Goal: Information Seeking & Learning: Learn about a topic

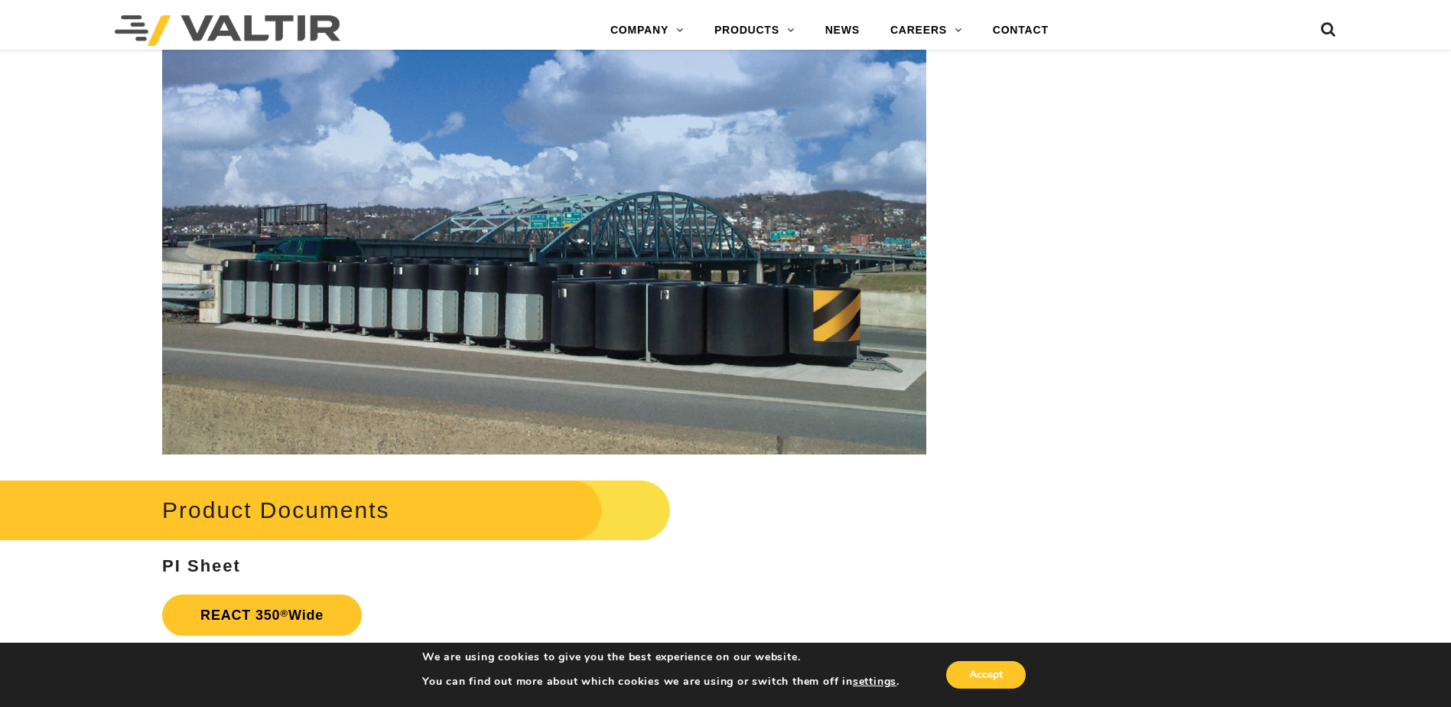
scroll to position [2678, 0]
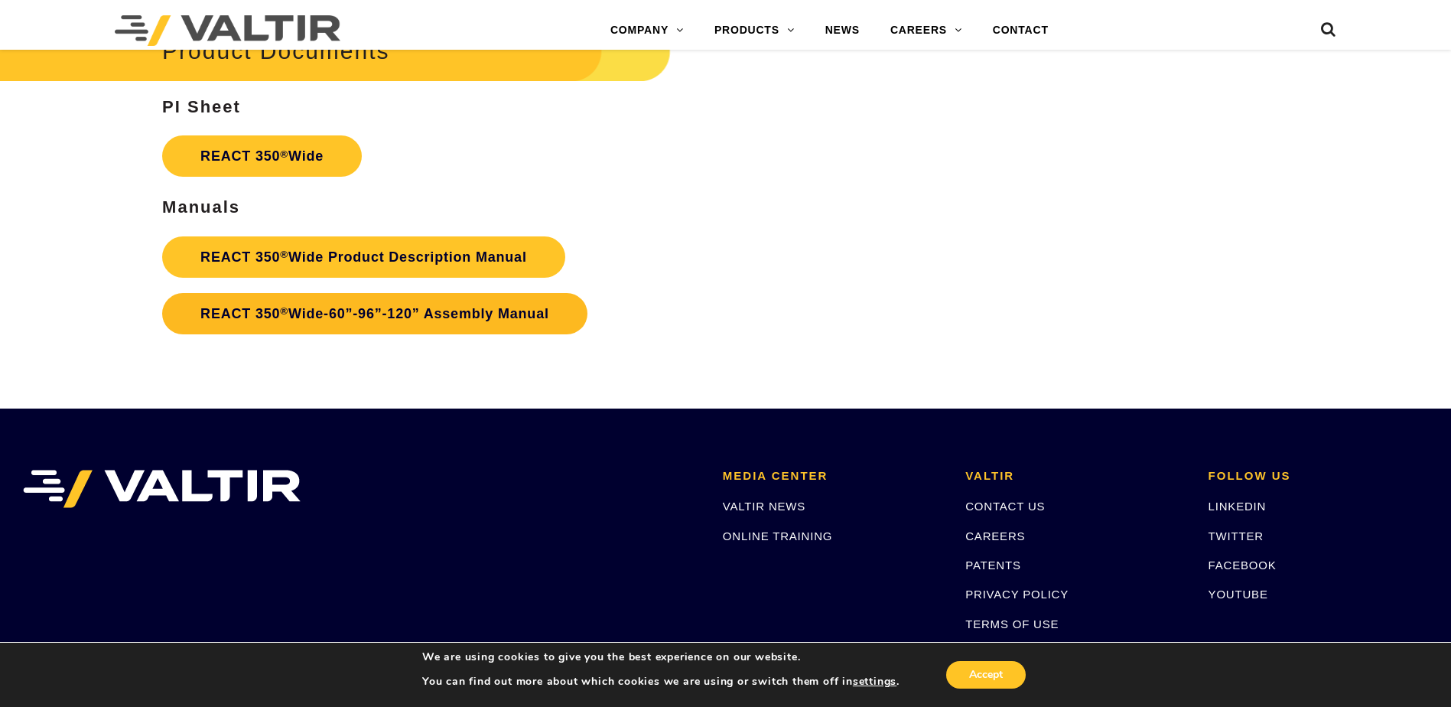
click at [385, 308] on link "REACT 350 ® Wide-60”-96”-120” Assembly Manual" at bounding box center [374, 313] width 425 height 41
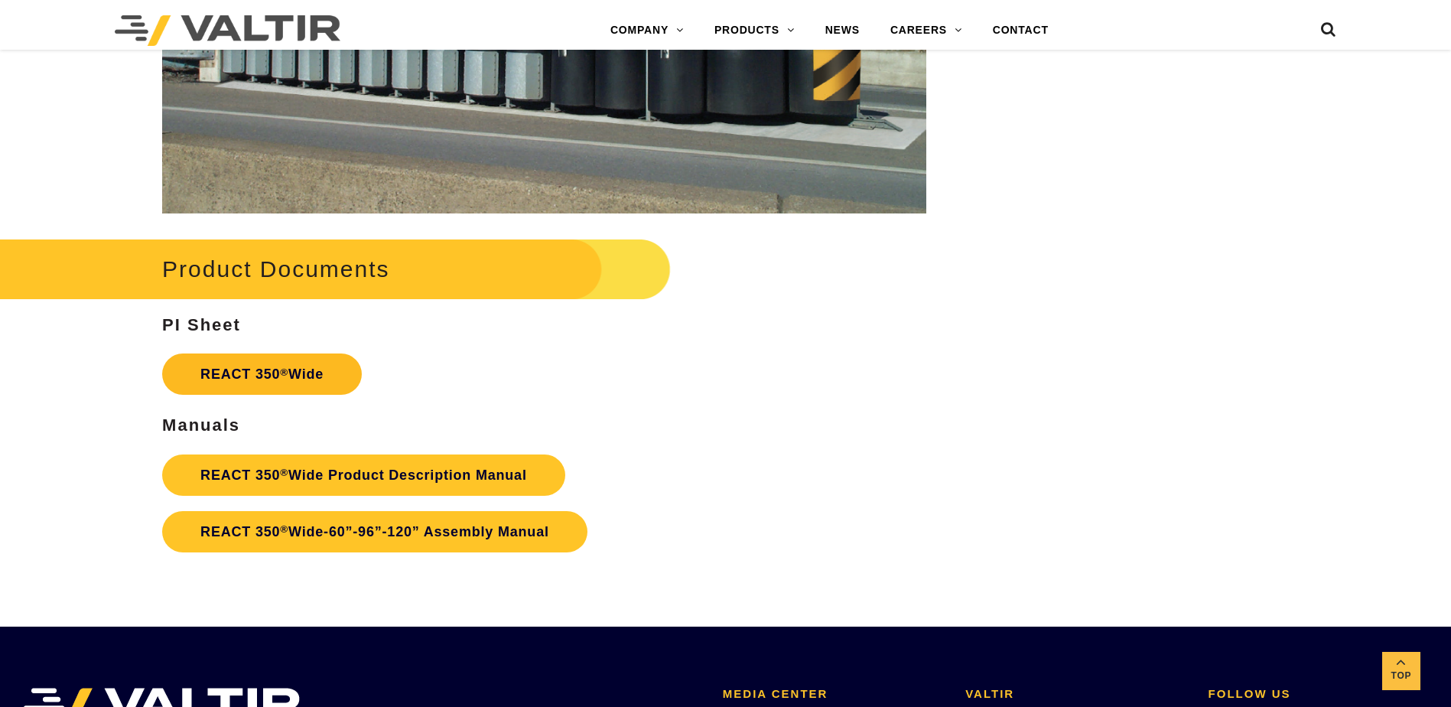
scroll to position [2448, 0]
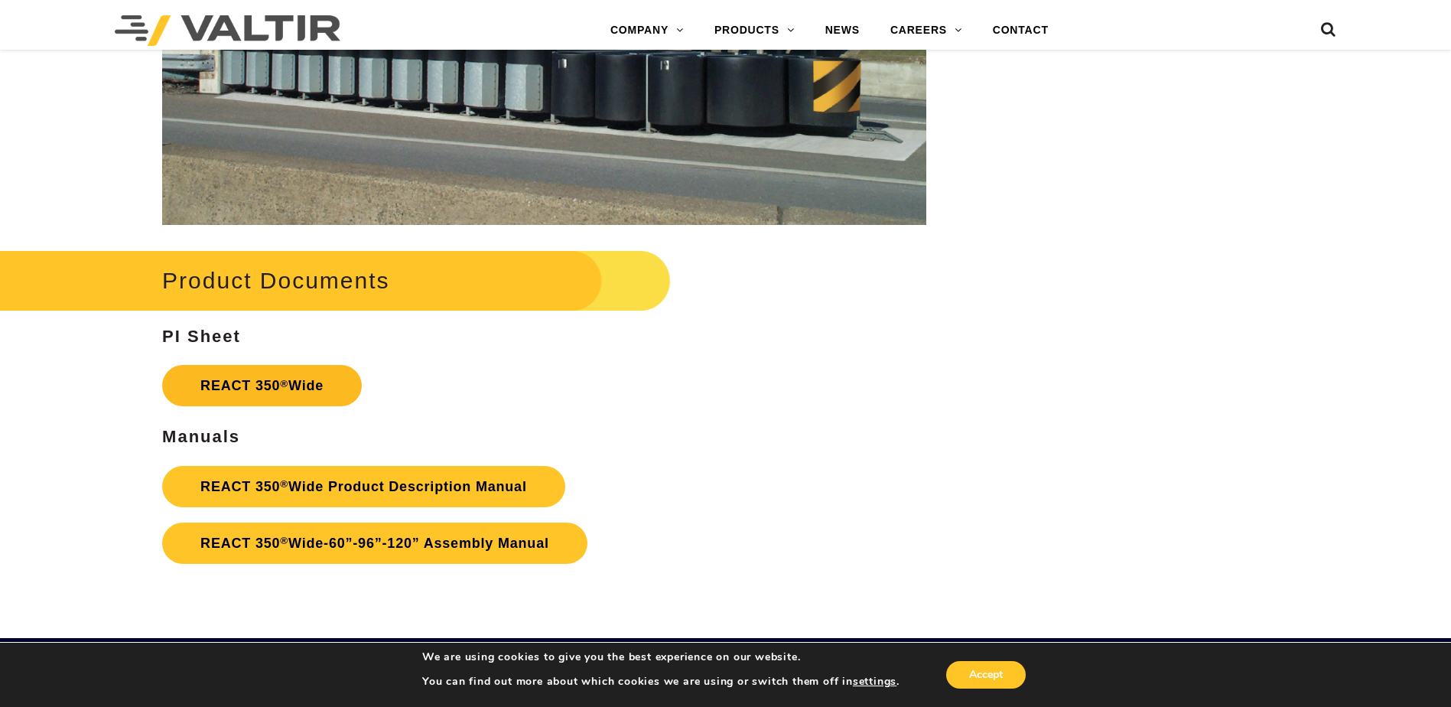
click at [262, 388] on link "REACT 350 ® Wide" at bounding box center [262, 385] width 200 height 41
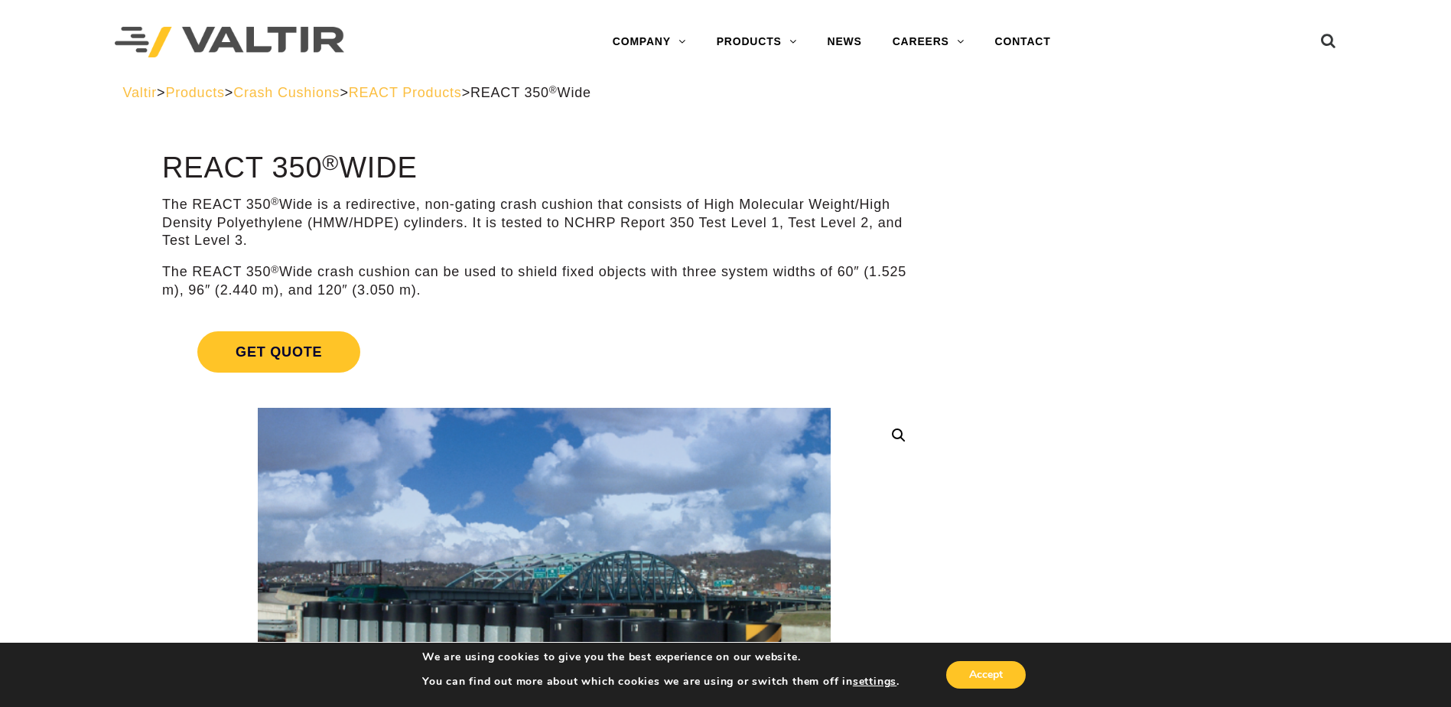
click at [340, 92] on span "Crash Cushions" at bounding box center [286, 92] width 106 height 15
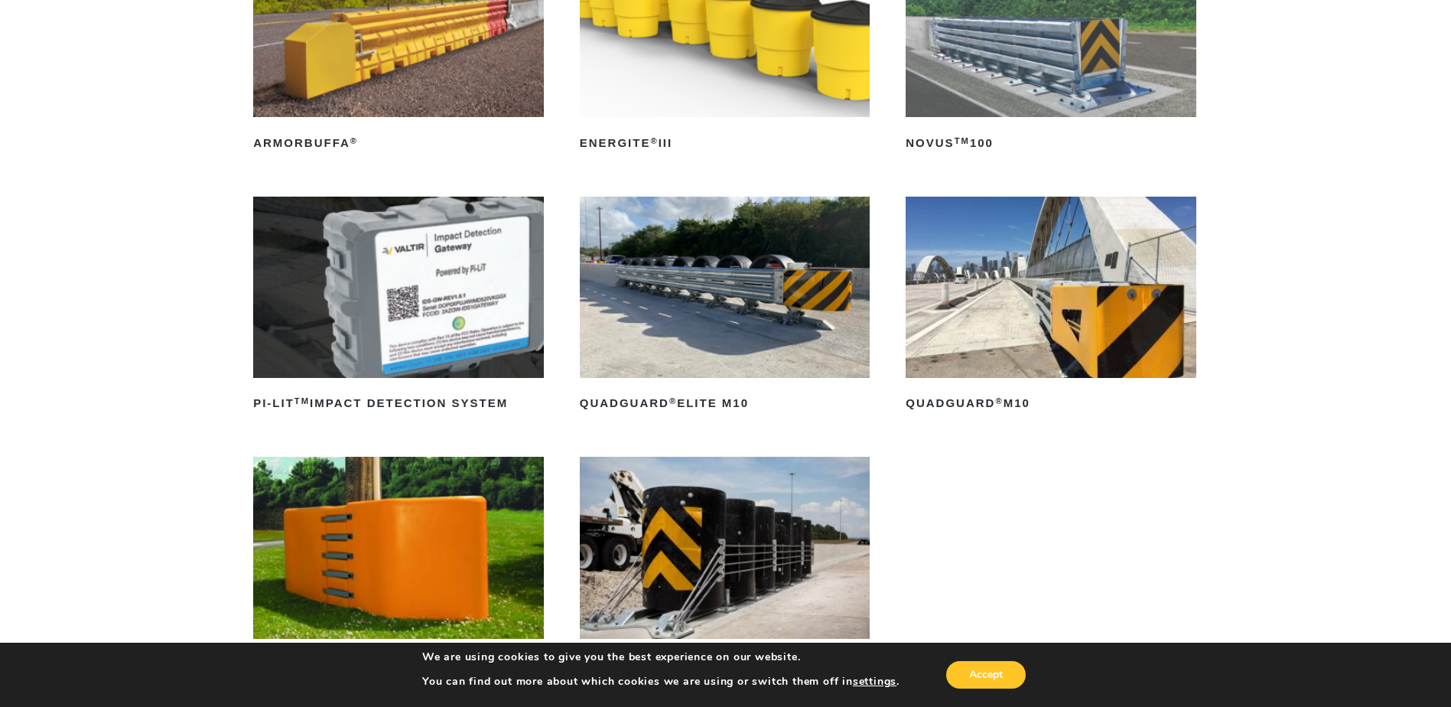
scroll to position [459, 0]
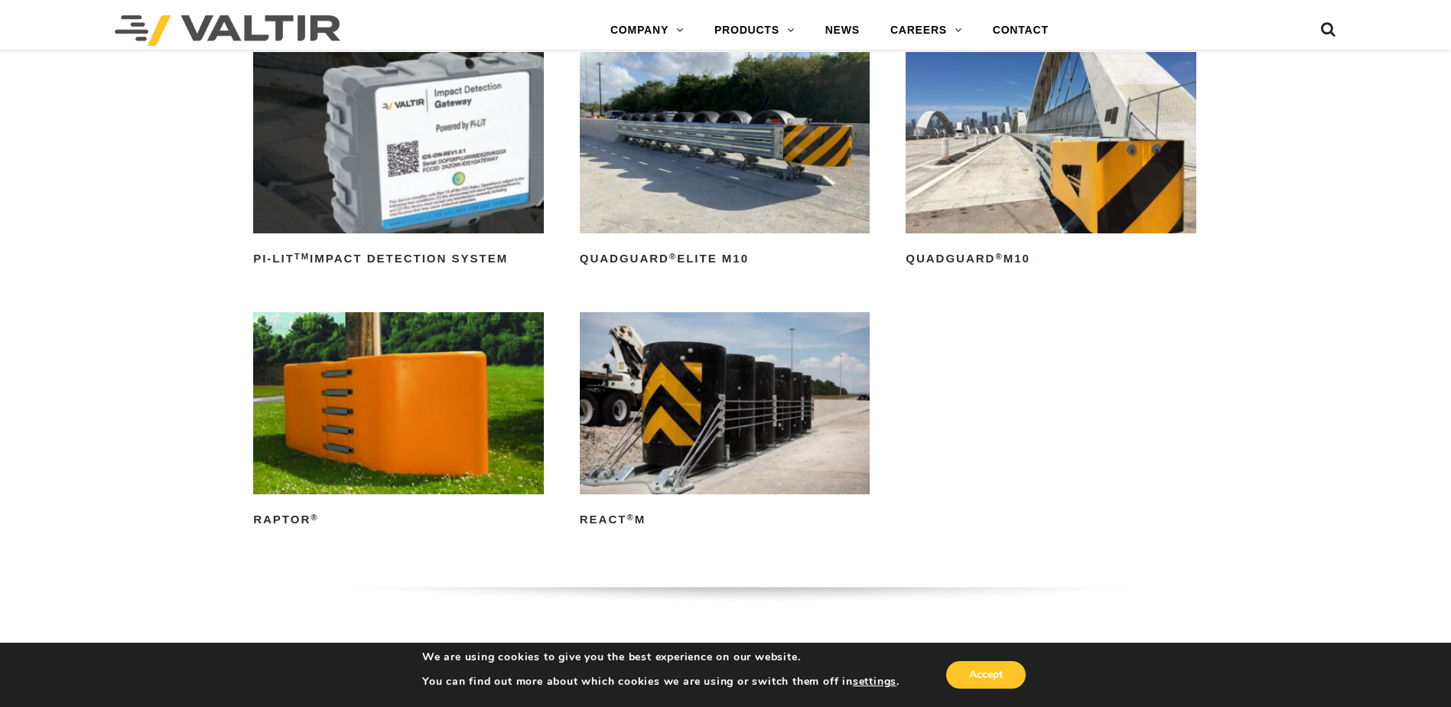
click at [712, 154] on img at bounding box center [725, 142] width 291 height 181
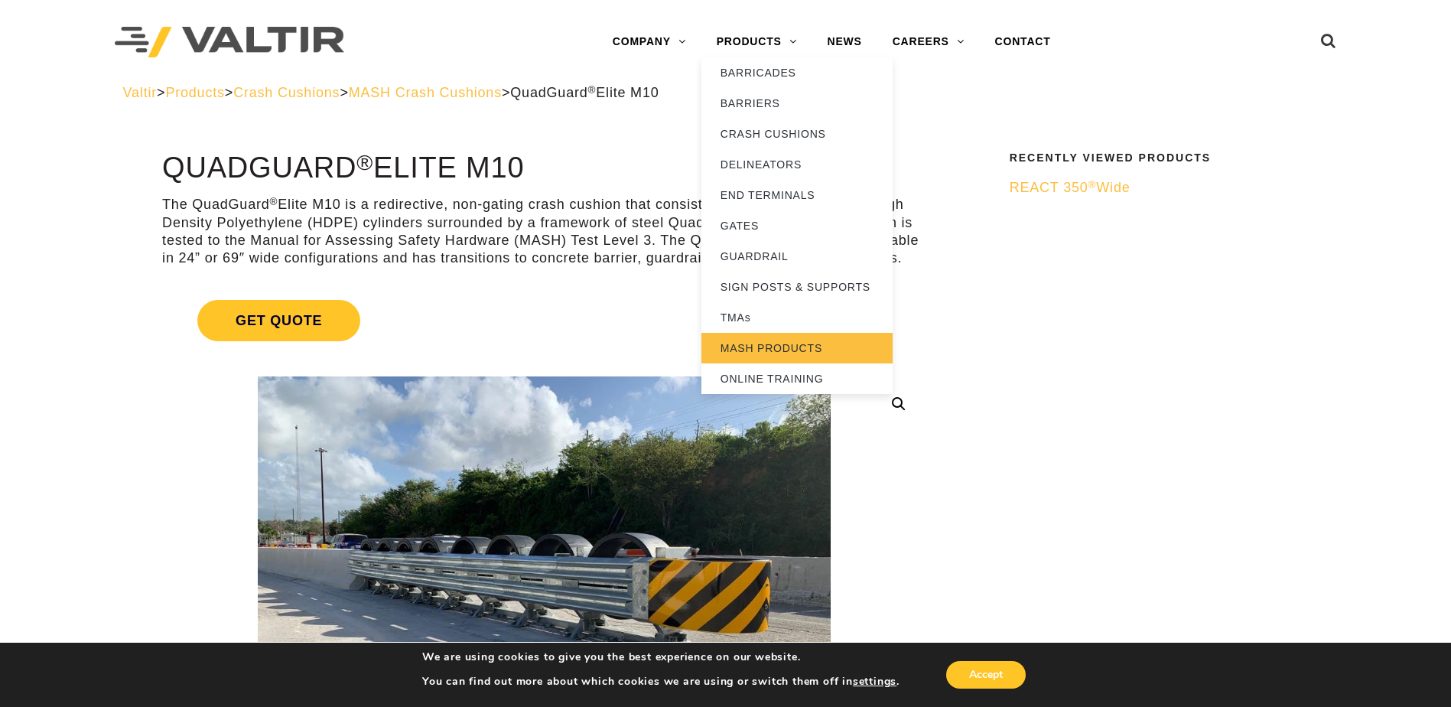
click at [780, 347] on link "MASH PRODUCTS" at bounding box center [797, 348] width 191 height 31
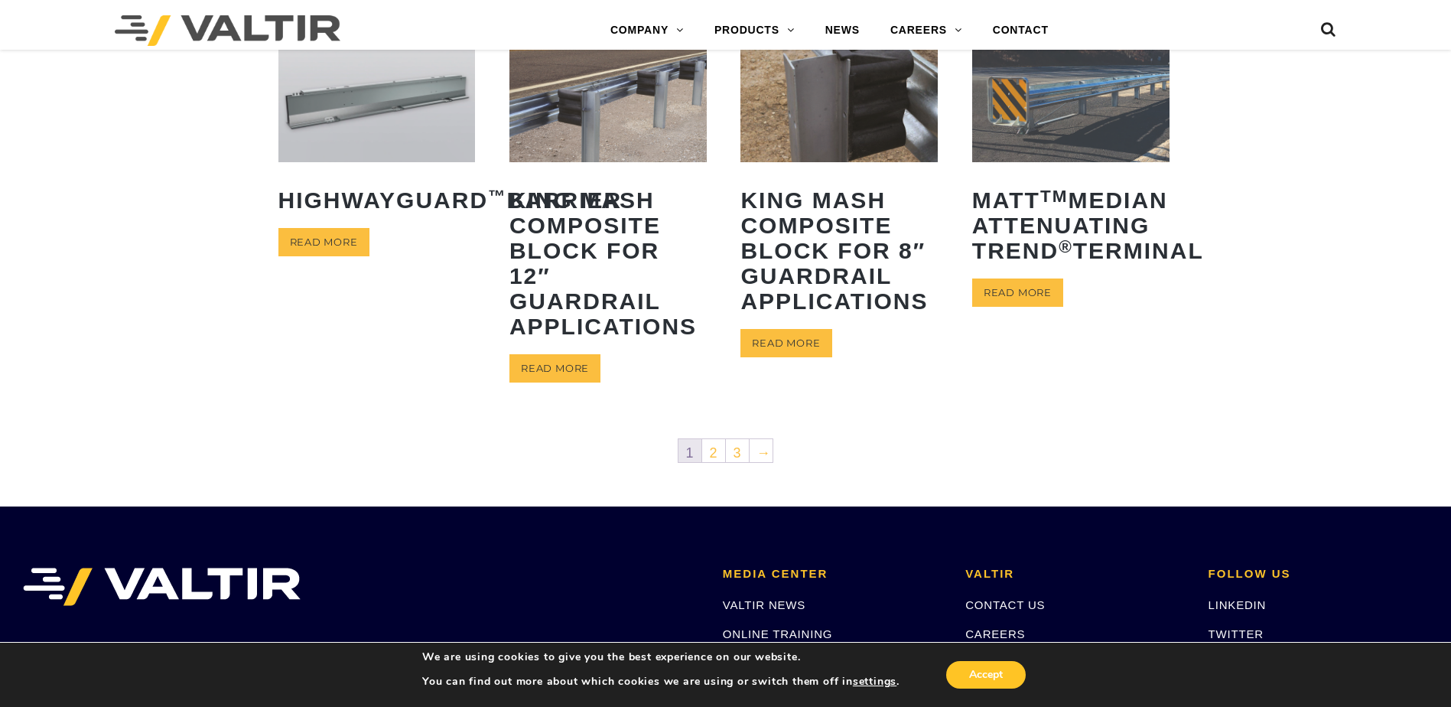
scroll to position [918, 0]
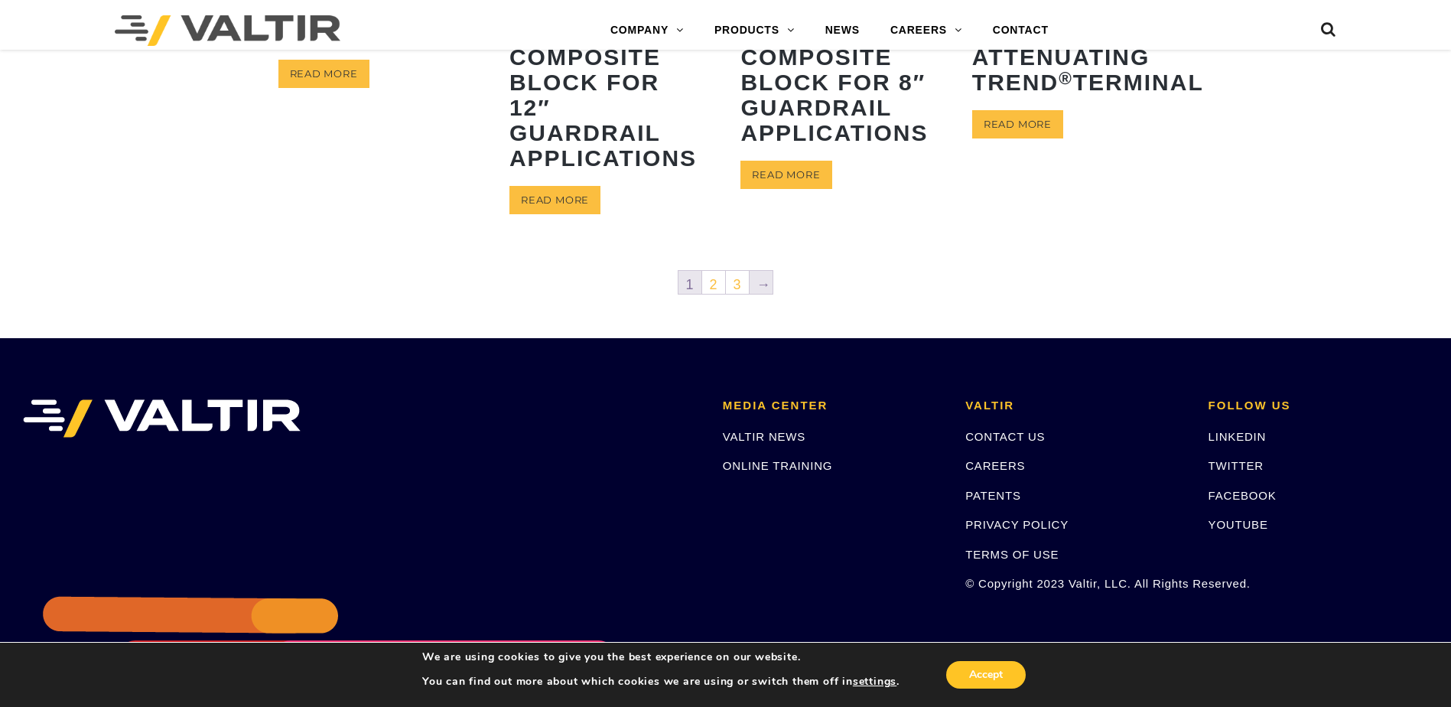
click at [760, 284] on link "→" at bounding box center [761, 282] width 23 height 23
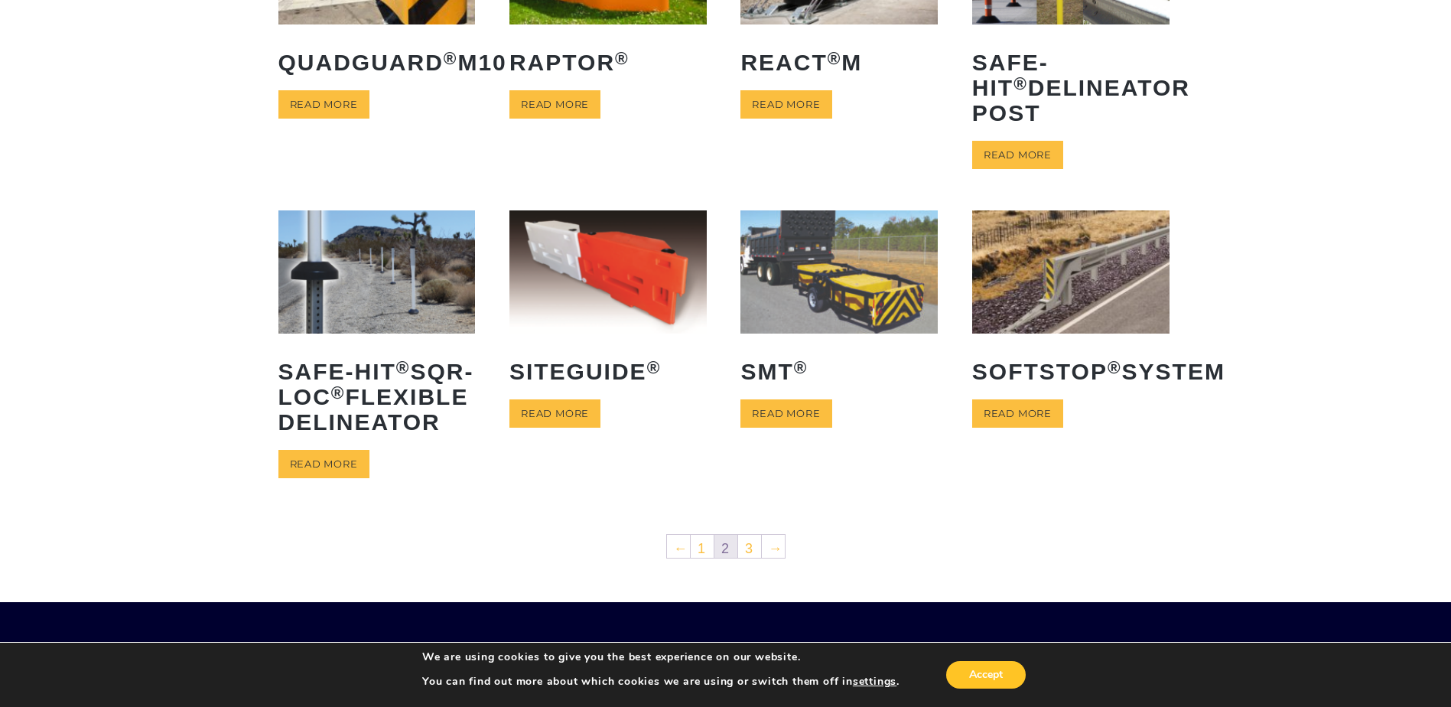
scroll to position [612, 0]
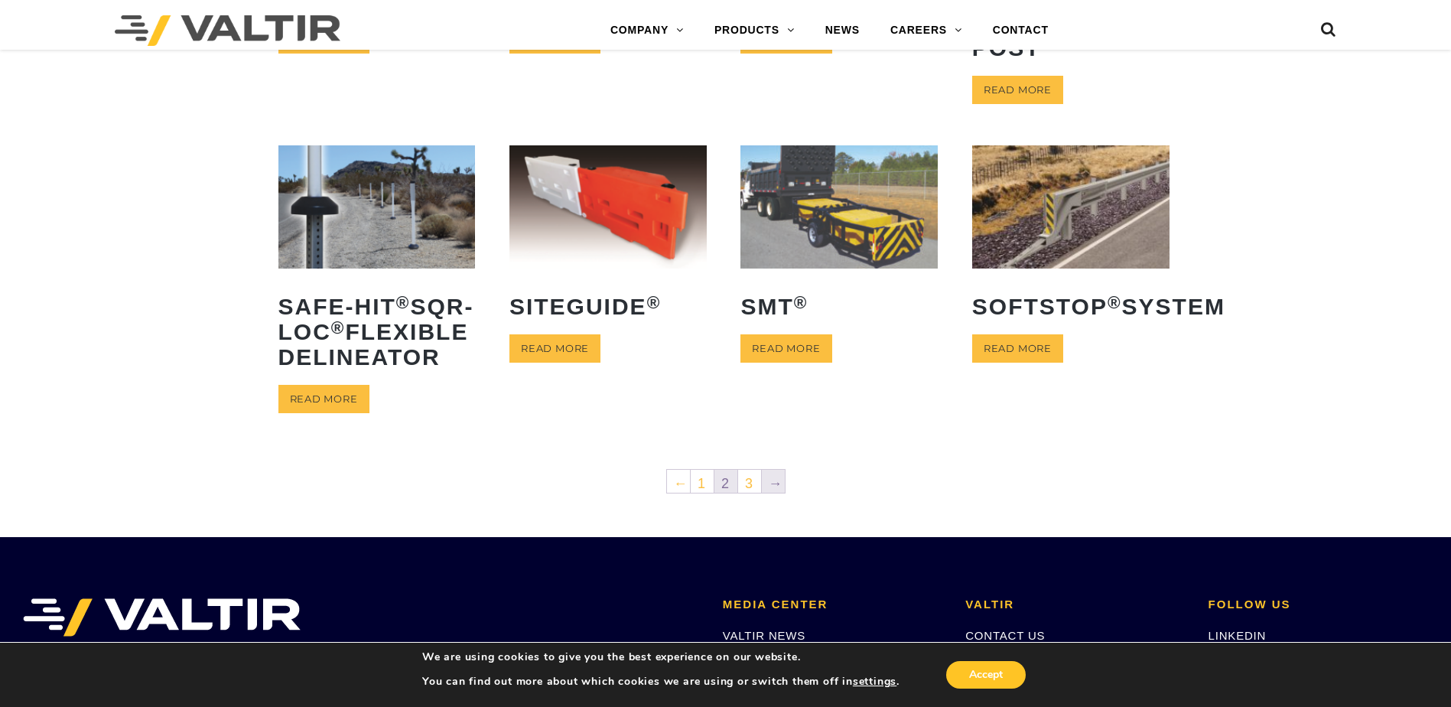
click at [774, 493] on link "→" at bounding box center [773, 481] width 23 height 23
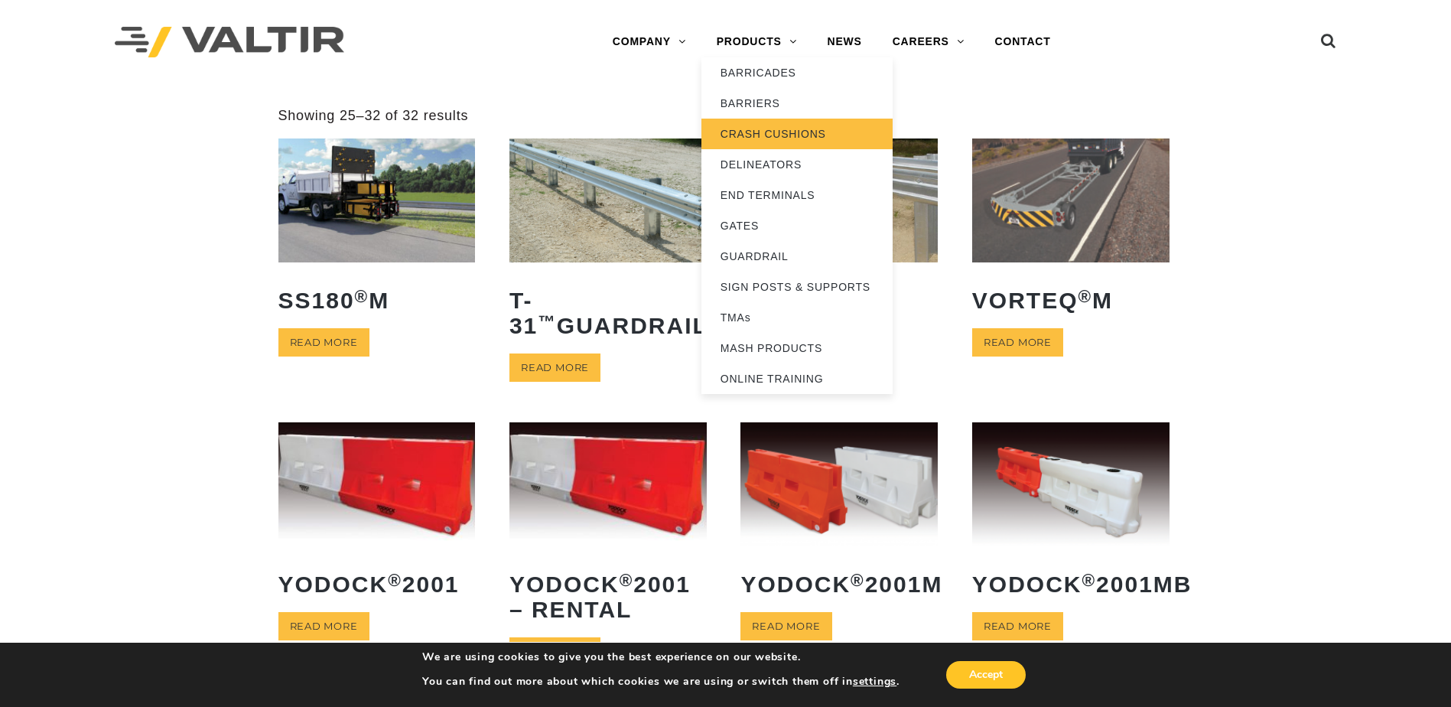
click at [744, 134] on link "CRASH CUSHIONS" at bounding box center [797, 134] width 191 height 31
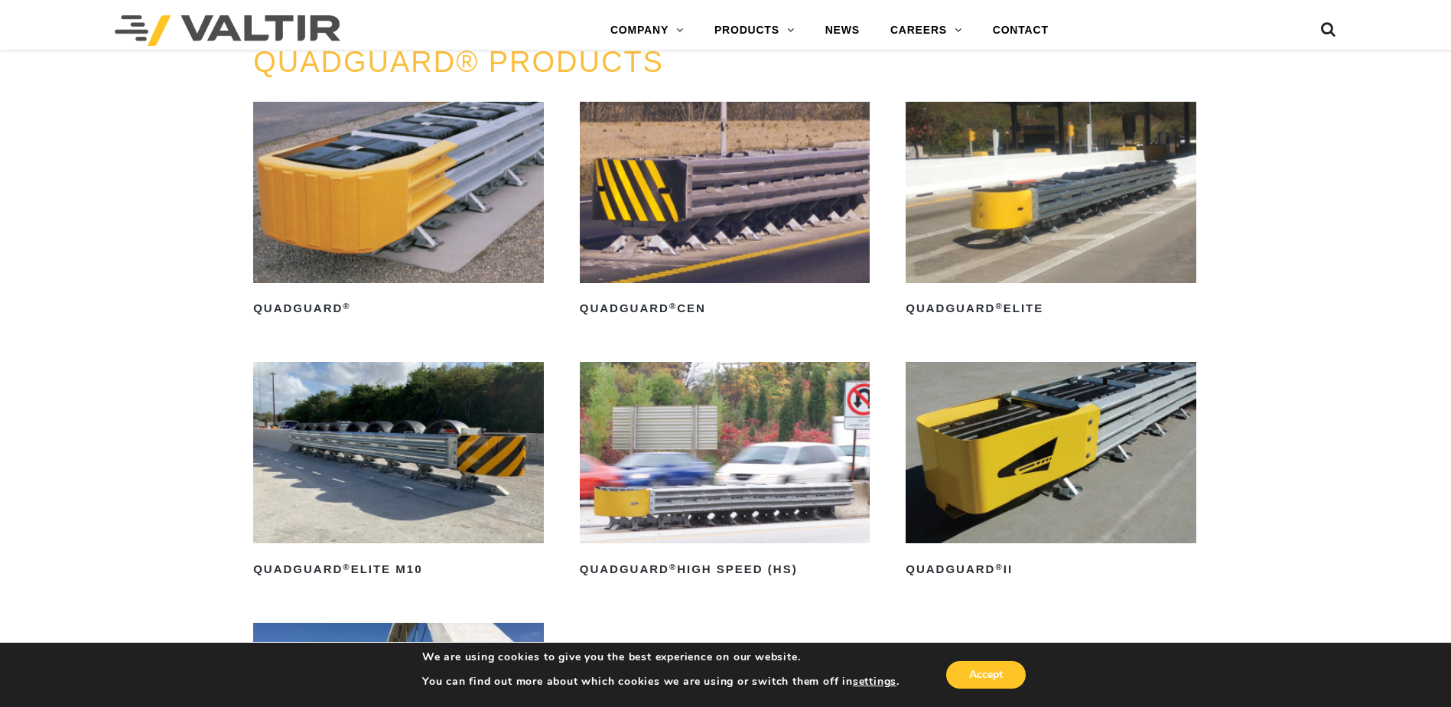
scroll to position [1052, 0]
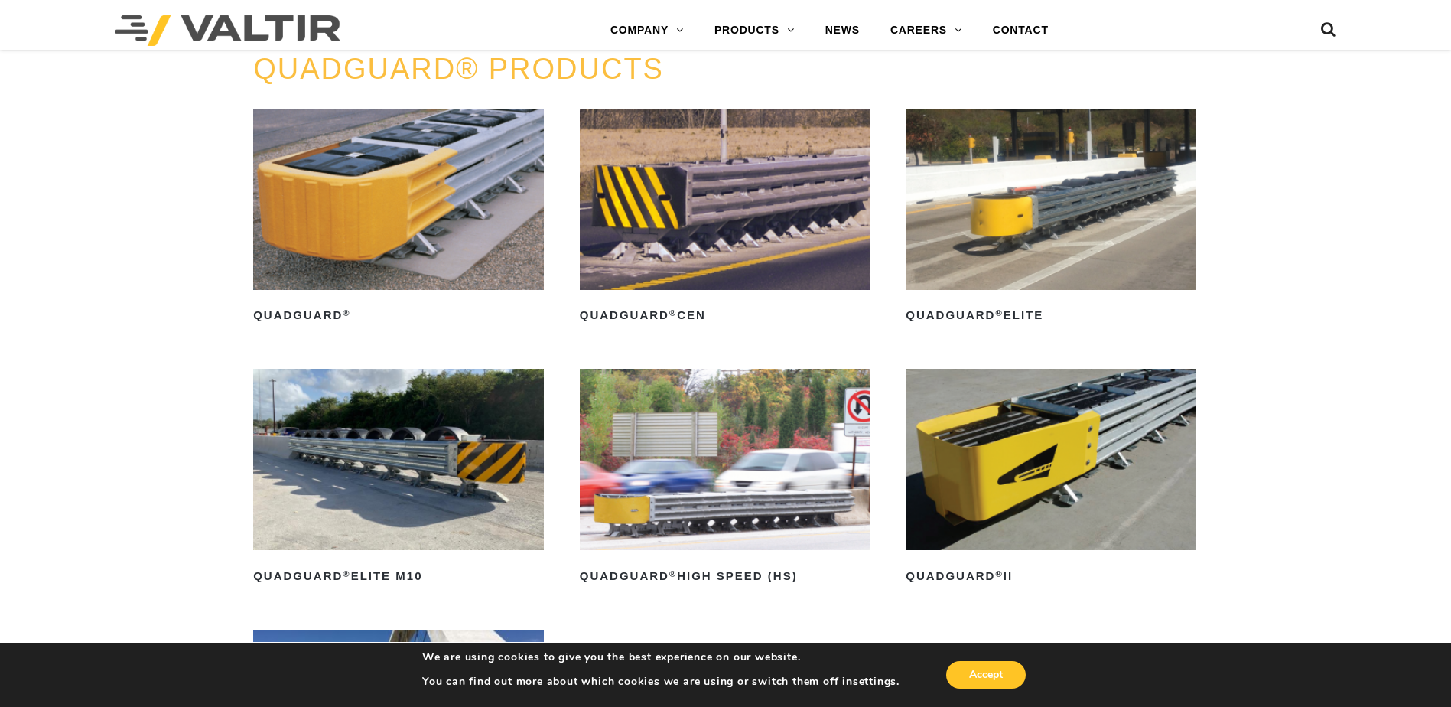
click at [460, 448] on img at bounding box center [398, 459] width 291 height 181
